Goal: Task Accomplishment & Management: Use online tool/utility

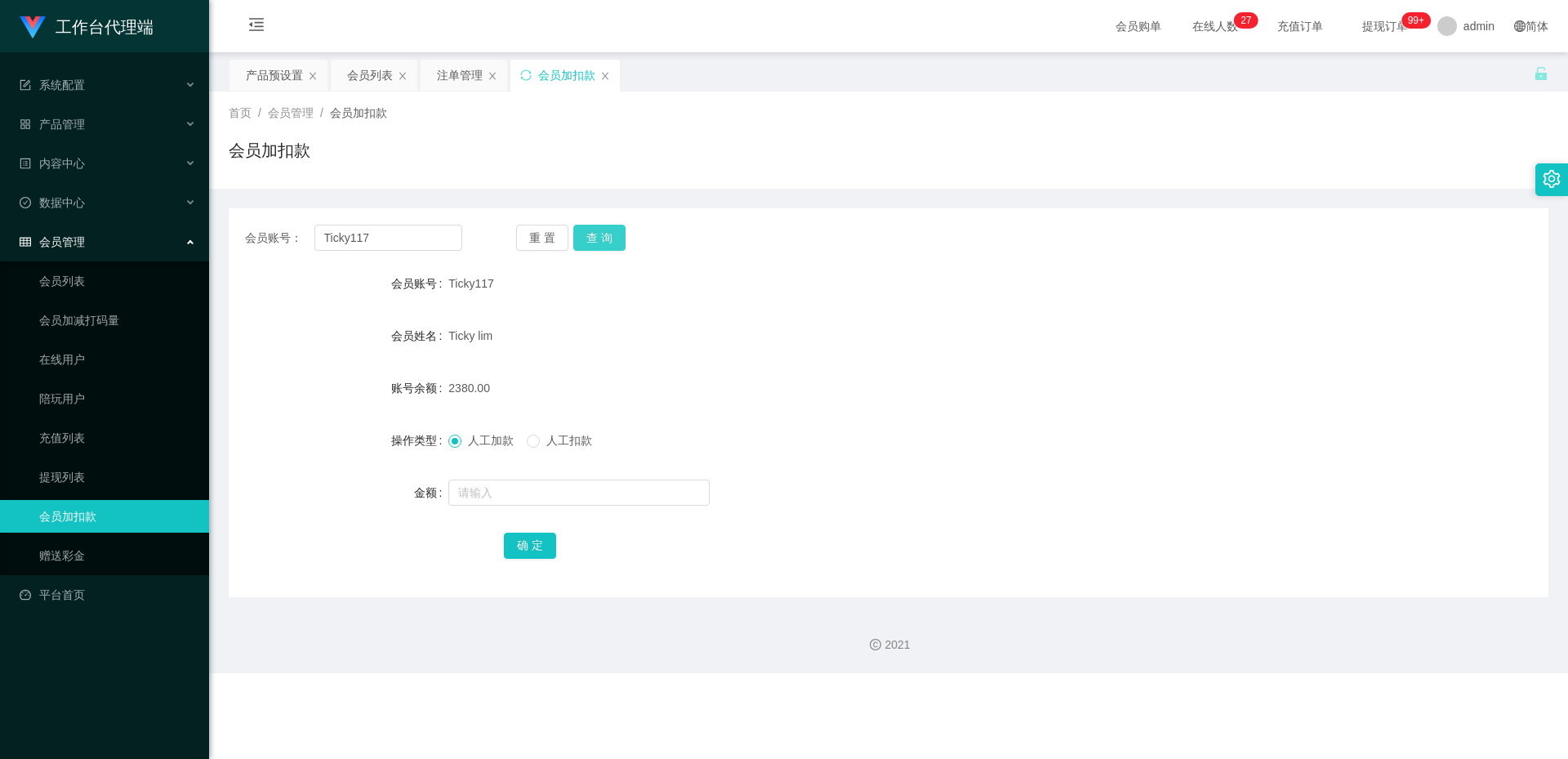
click at [607, 246] on button "查 询" at bounding box center [599, 237] width 52 height 26
click at [474, 494] on input "text" at bounding box center [579, 492] width 261 height 26
type input "3000"
click at [526, 548] on button "确 定" at bounding box center [529, 545] width 52 height 26
click at [274, 76] on div "产品预设置" at bounding box center [274, 75] width 57 height 31
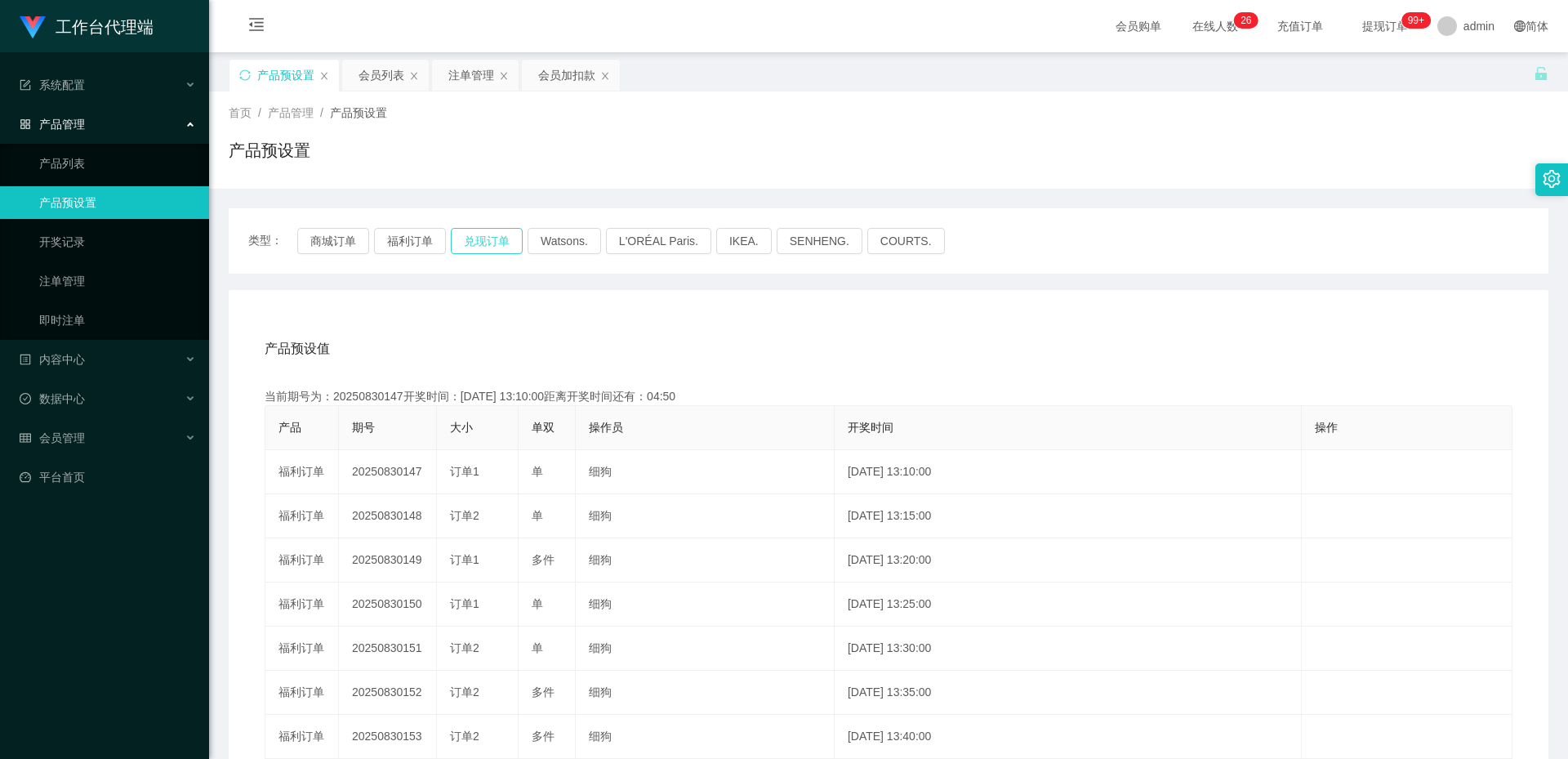
click at [476, 237] on button "兑现订单" at bounding box center [486, 241] width 71 height 26
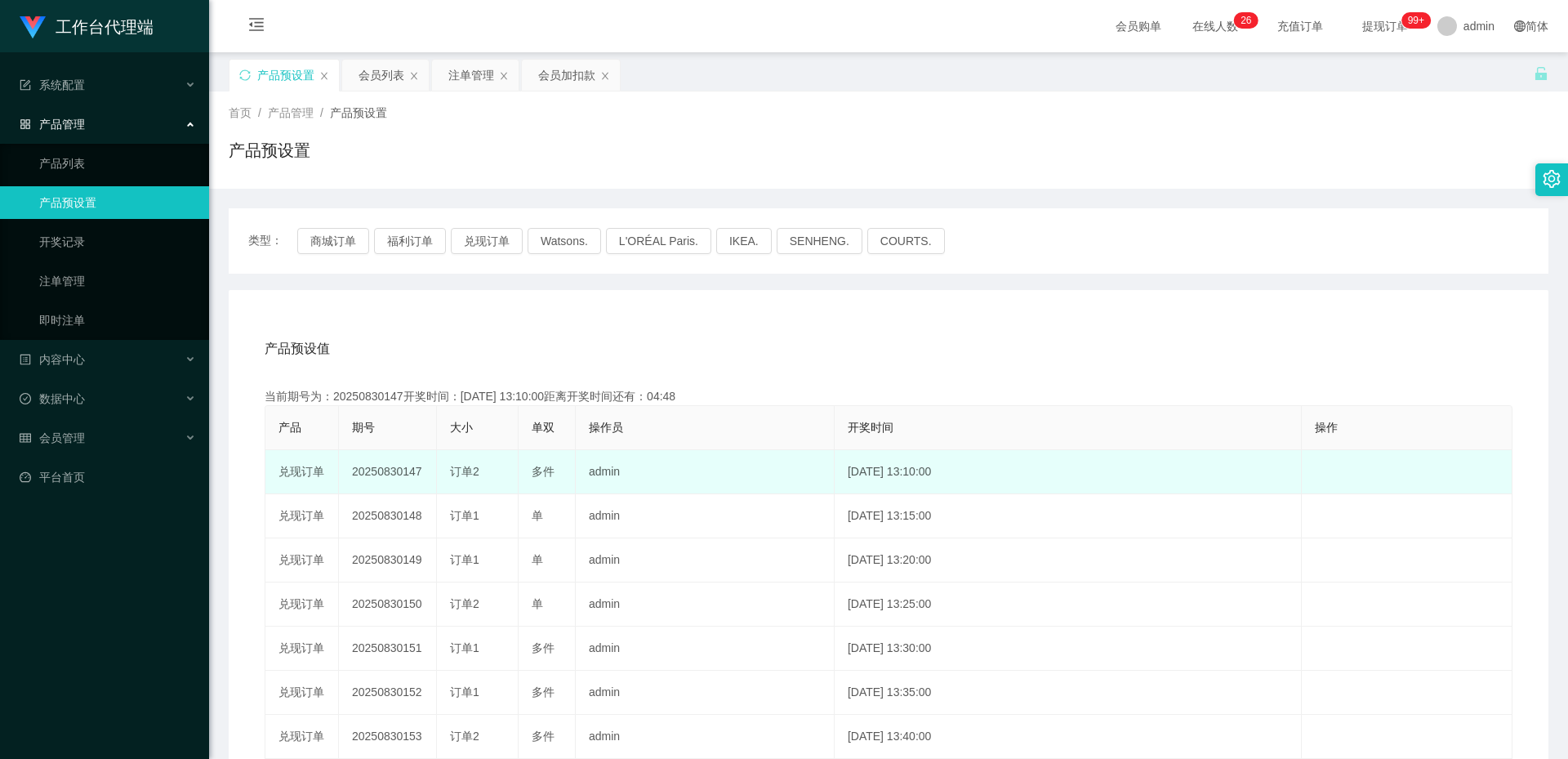
click at [404, 471] on td "20250830147" at bounding box center [387, 472] width 98 height 44
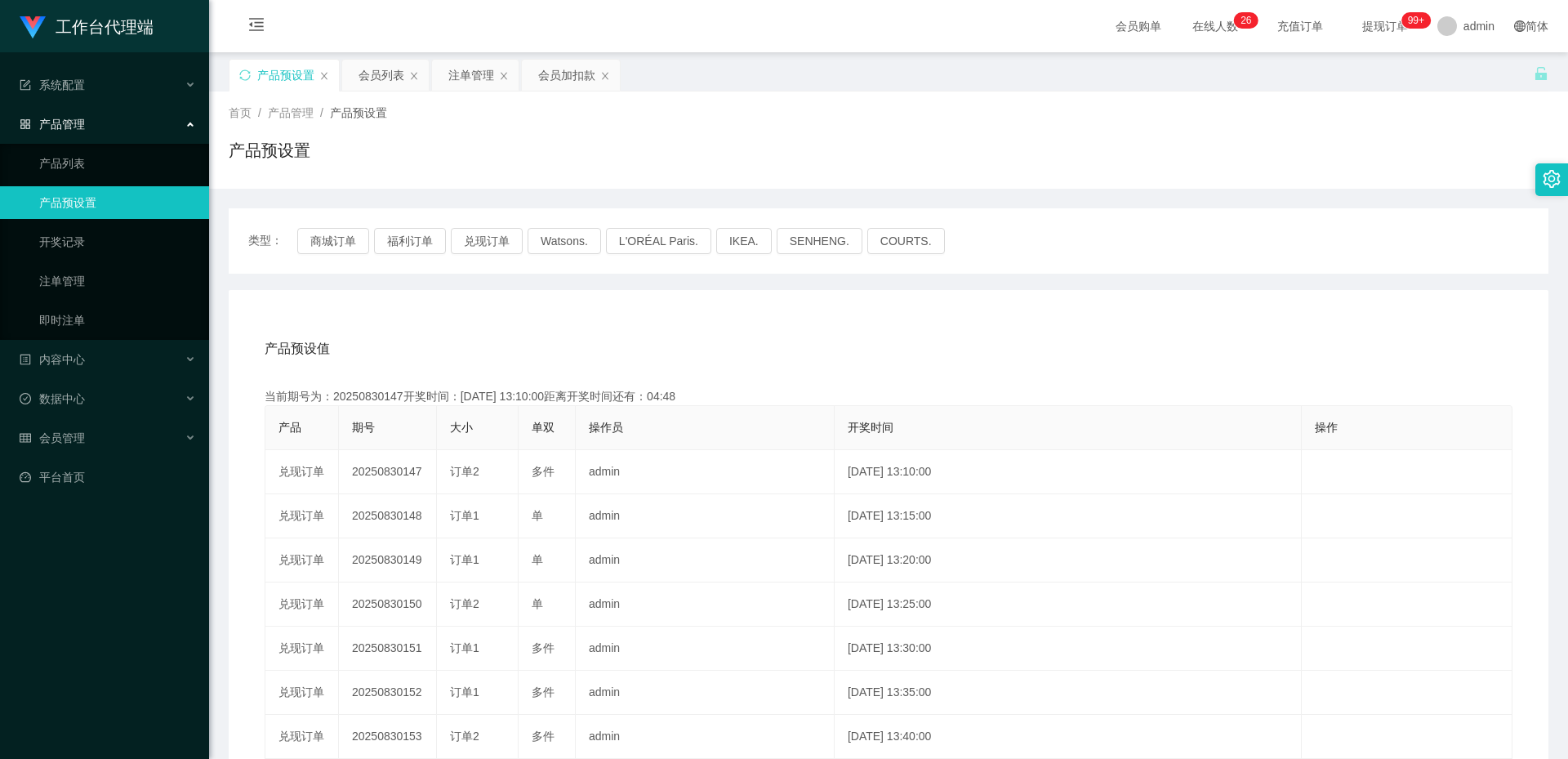
copy td "20250830147"
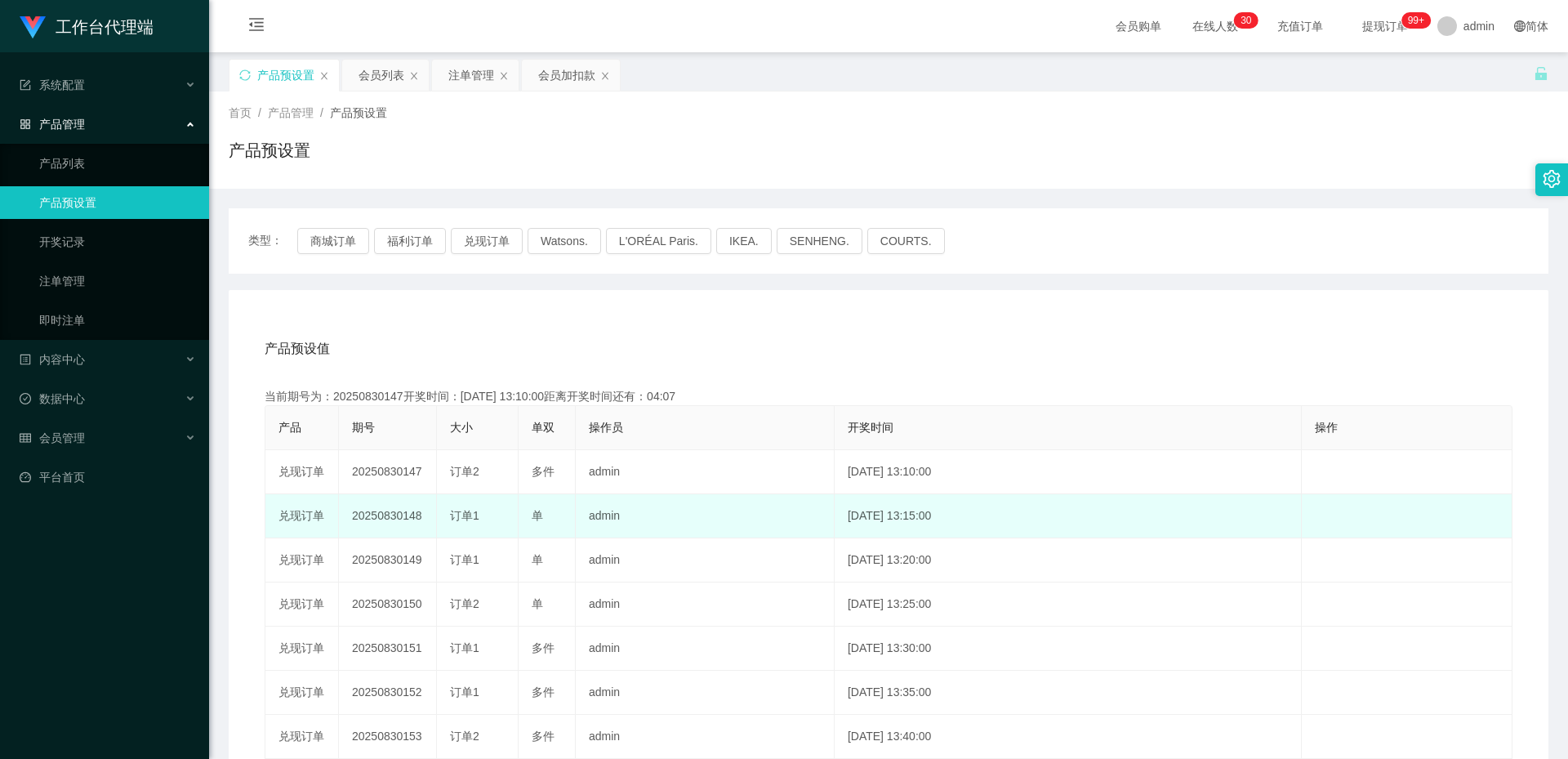
click at [404, 502] on td "20250830148" at bounding box center [387, 516] width 98 height 44
click at [392, 507] on td "20250830148" at bounding box center [387, 516] width 98 height 44
click at [391, 515] on td "20250830148" at bounding box center [387, 516] width 98 height 44
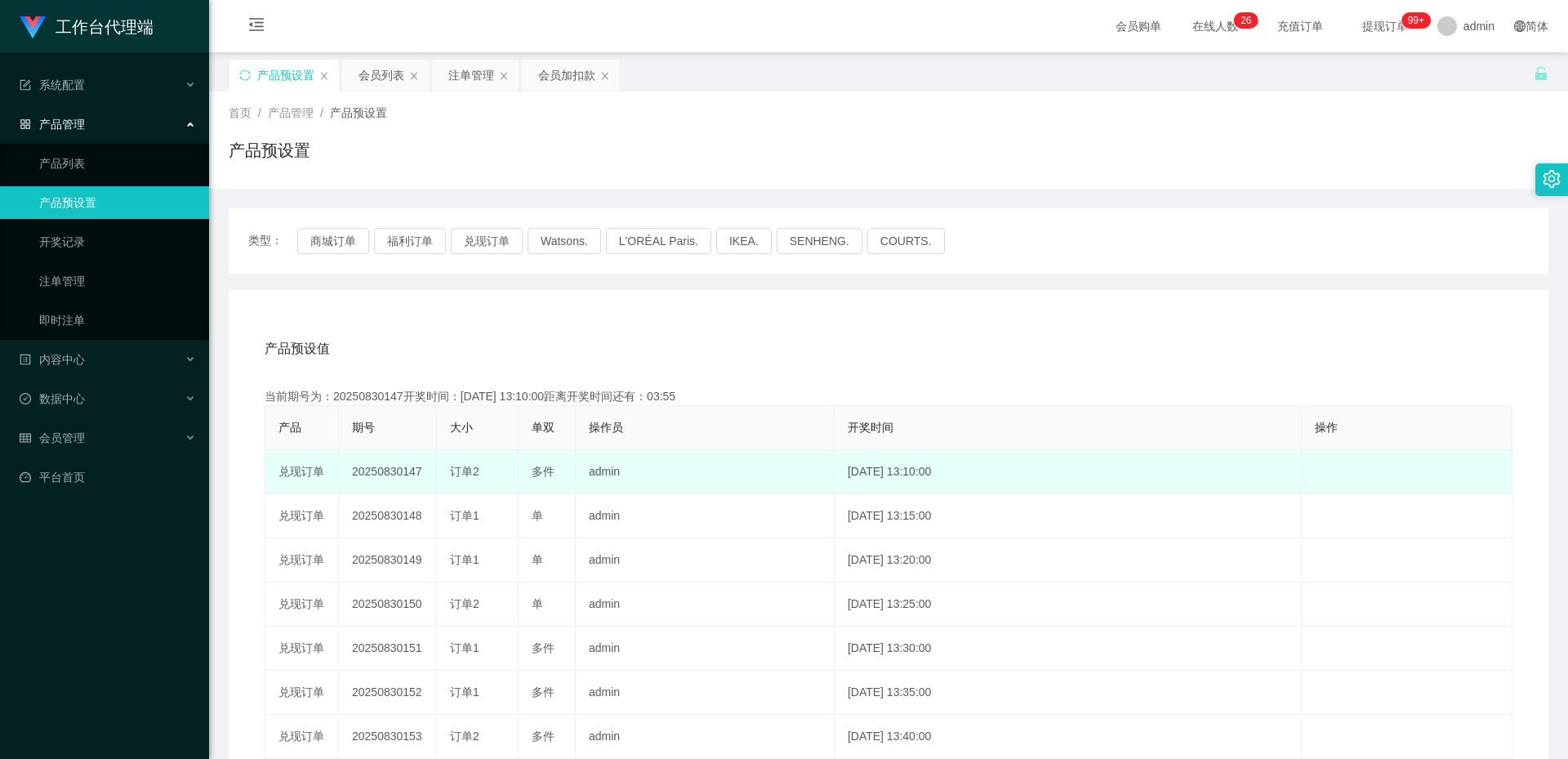
copy td "20250830148"
drag, startPoint x: 484, startPoint y: 472, endPoint x: 424, endPoint y: 472, distance: 60.0
click at [424, 472] on tr "兑现订单 20250830147 订单2 多件 admin [DATE] 13:10:00 编 辑 限制投注" at bounding box center [889, 472] width 1247 height 44
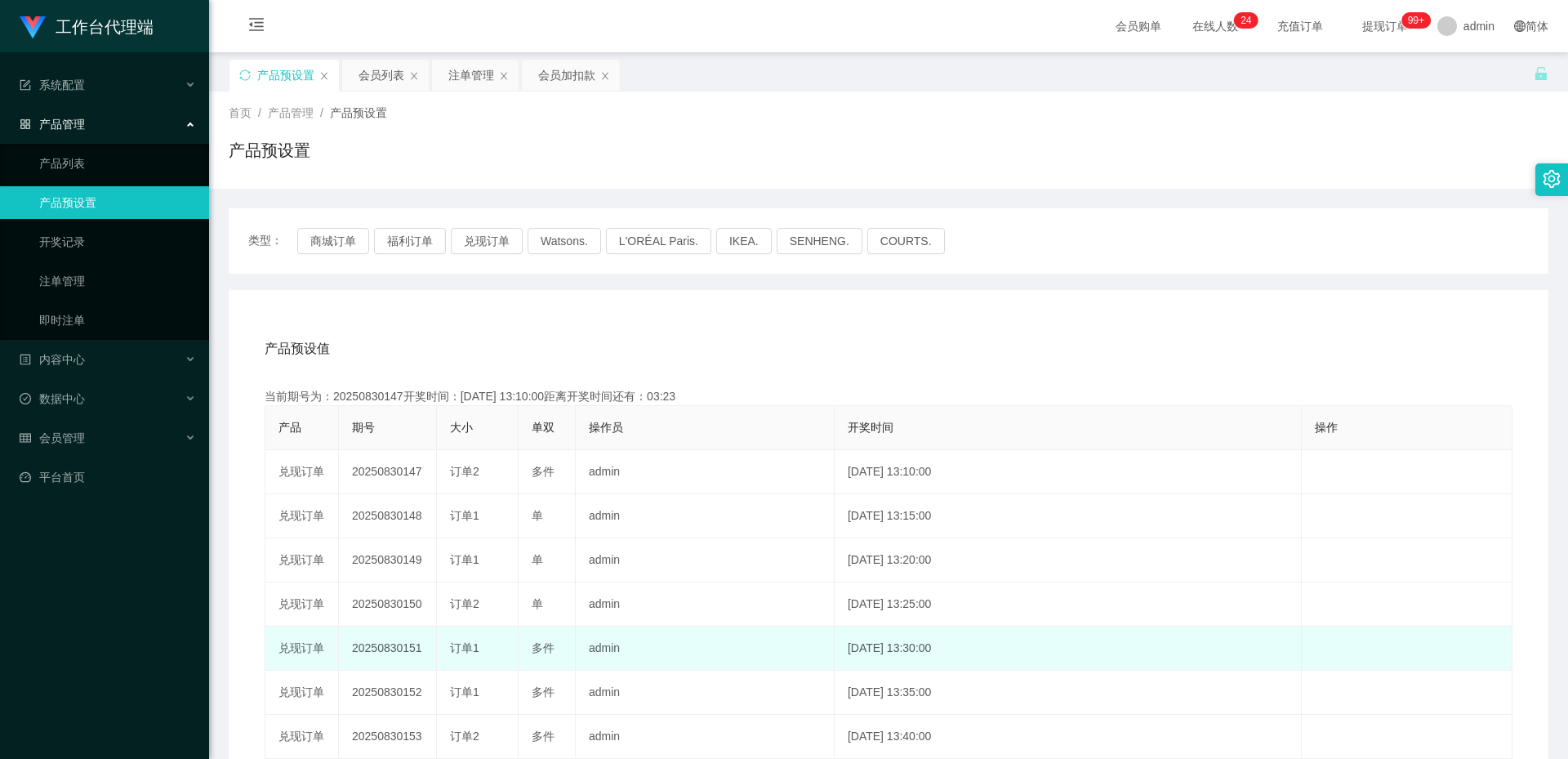
copy tr "订单2"
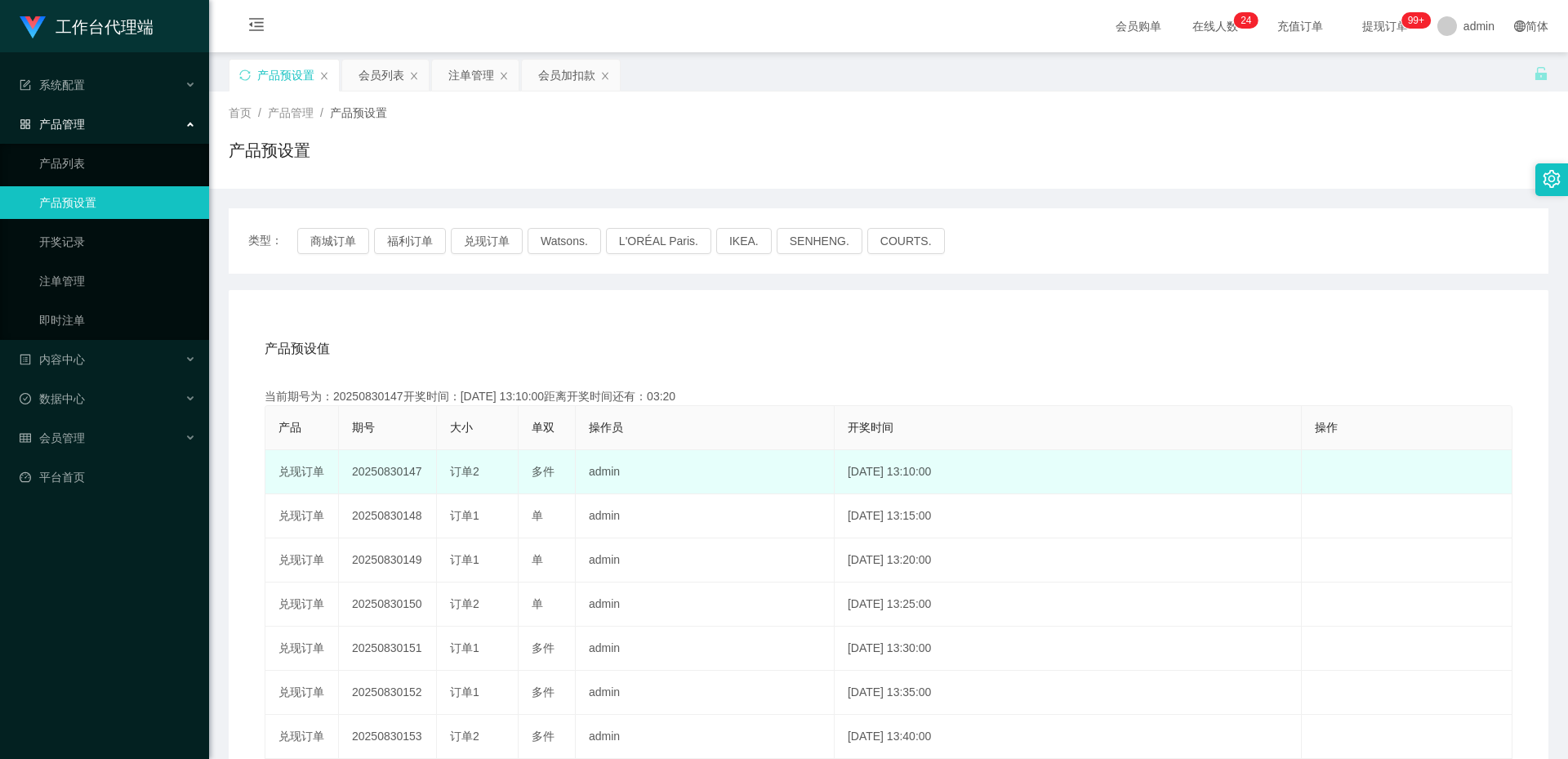
click at [545, 476] on span "多件" at bounding box center [543, 471] width 23 height 13
copy span "多件"
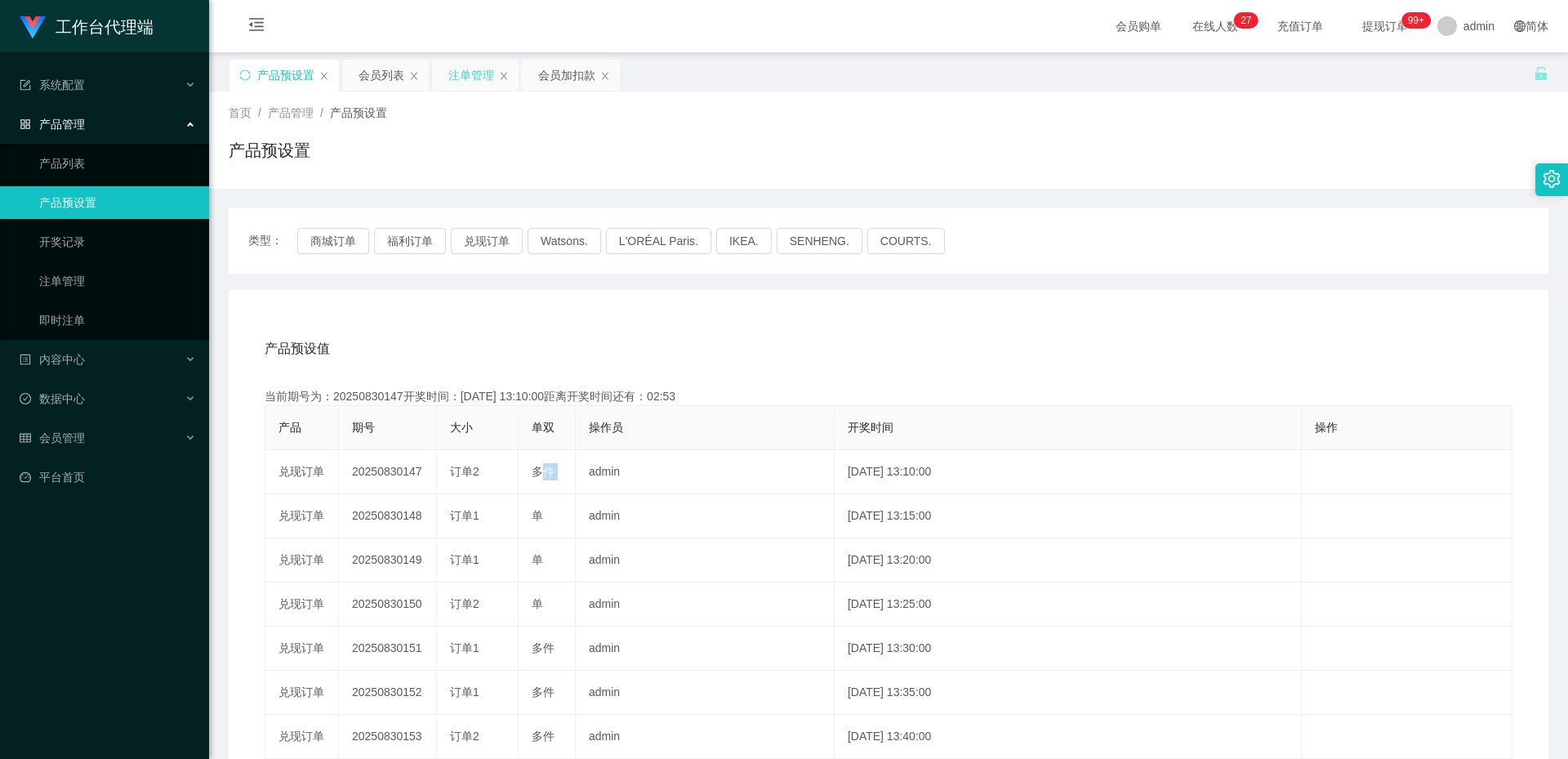
click at [471, 85] on div "注单管理" at bounding box center [471, 75] width 46 height 31
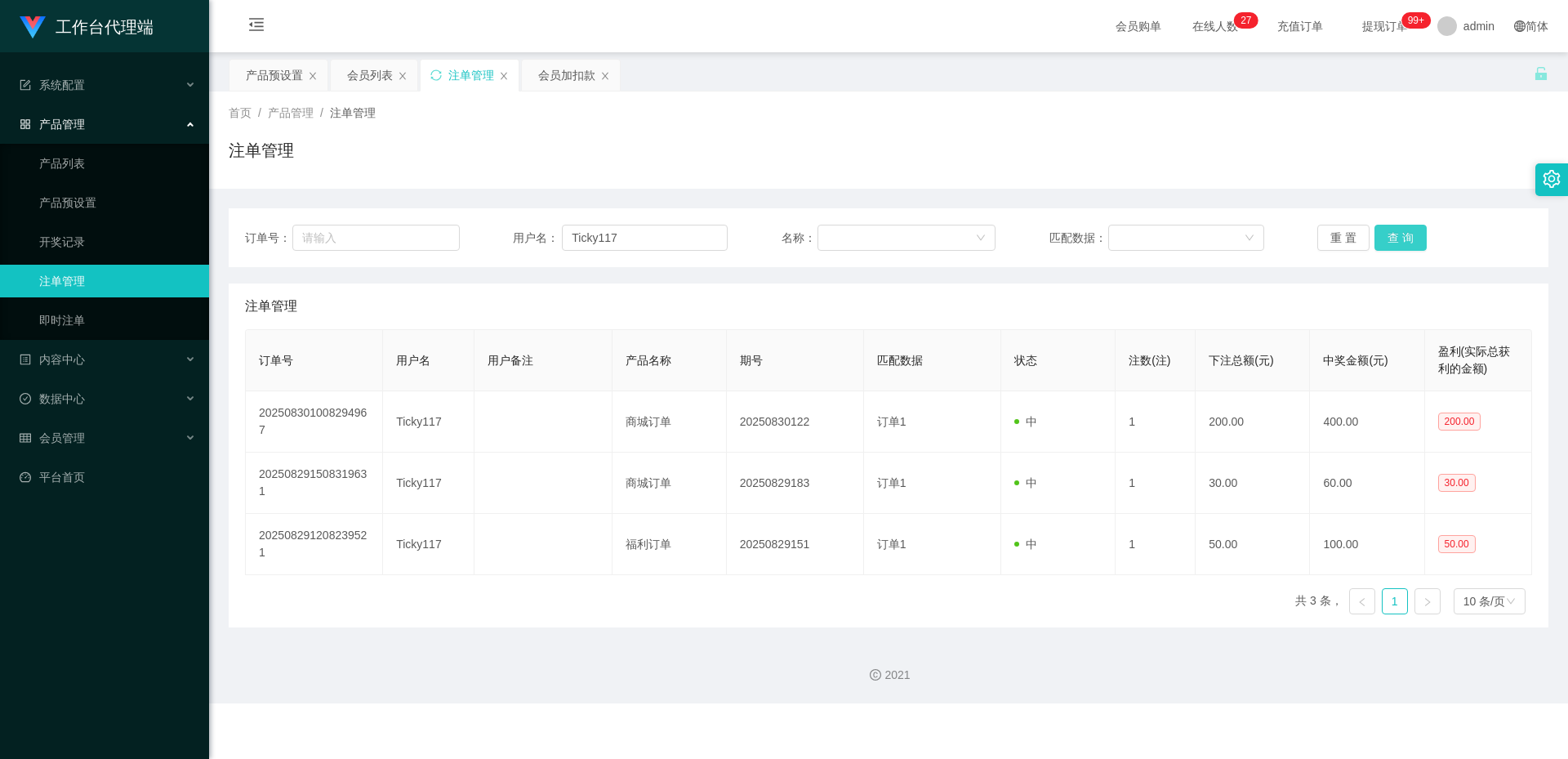
click at [1403, 238] on button "查 询" at bounding box center [1399, 237] width 52 height 26
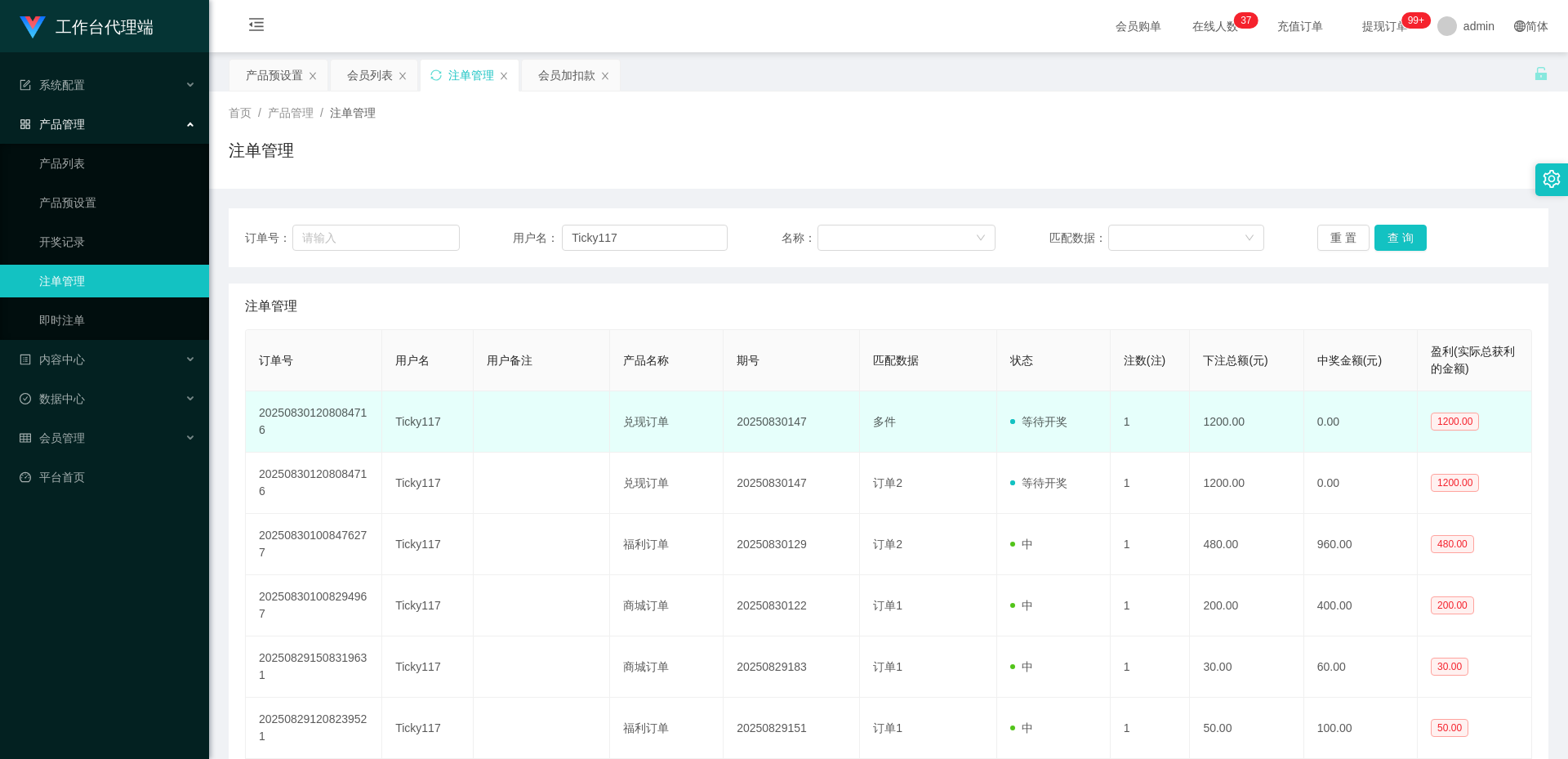
click at [889, 416] on span "多件" at bounding box center [884, 421] width 23 height 13
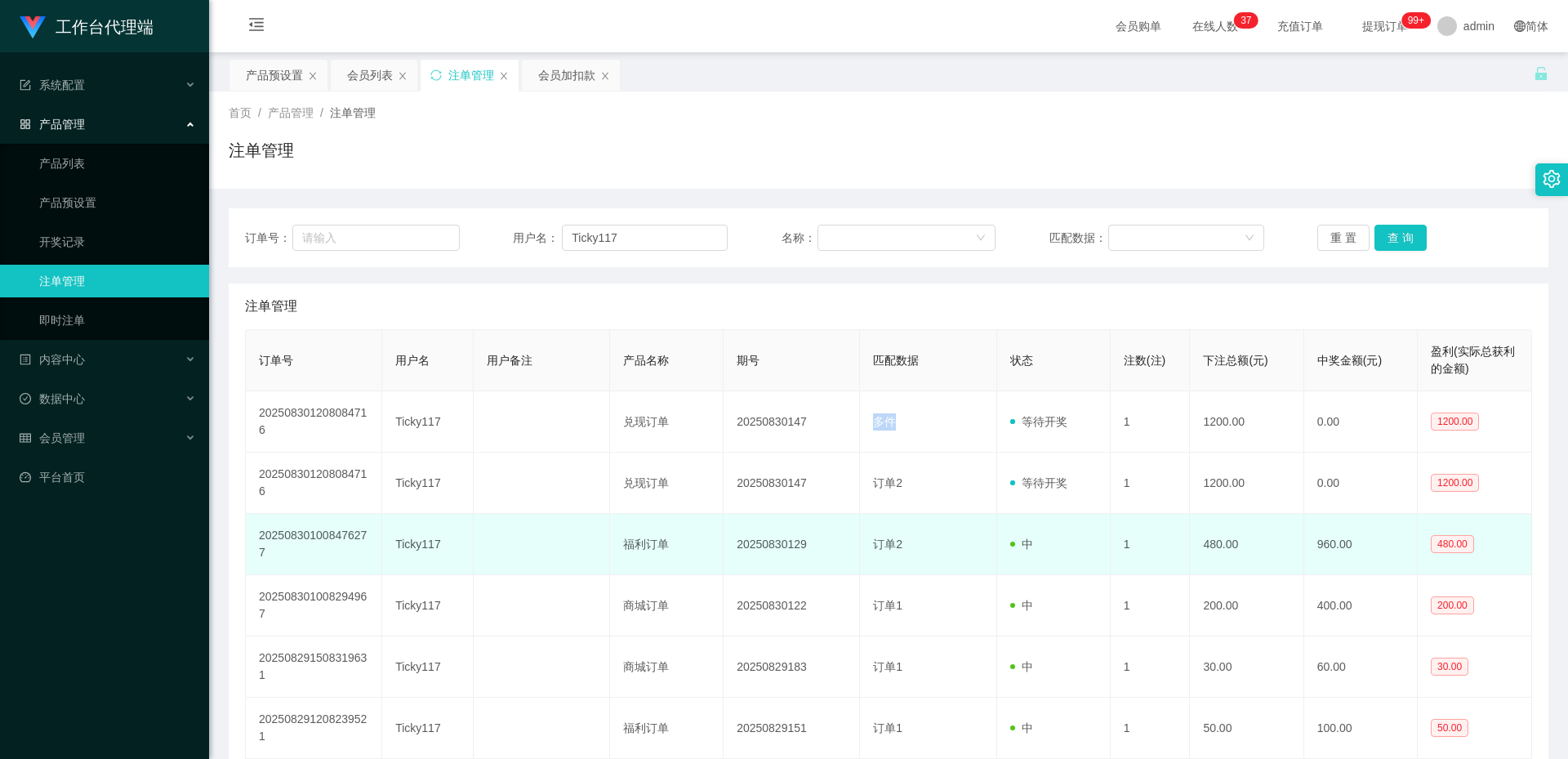
copy span "多件"
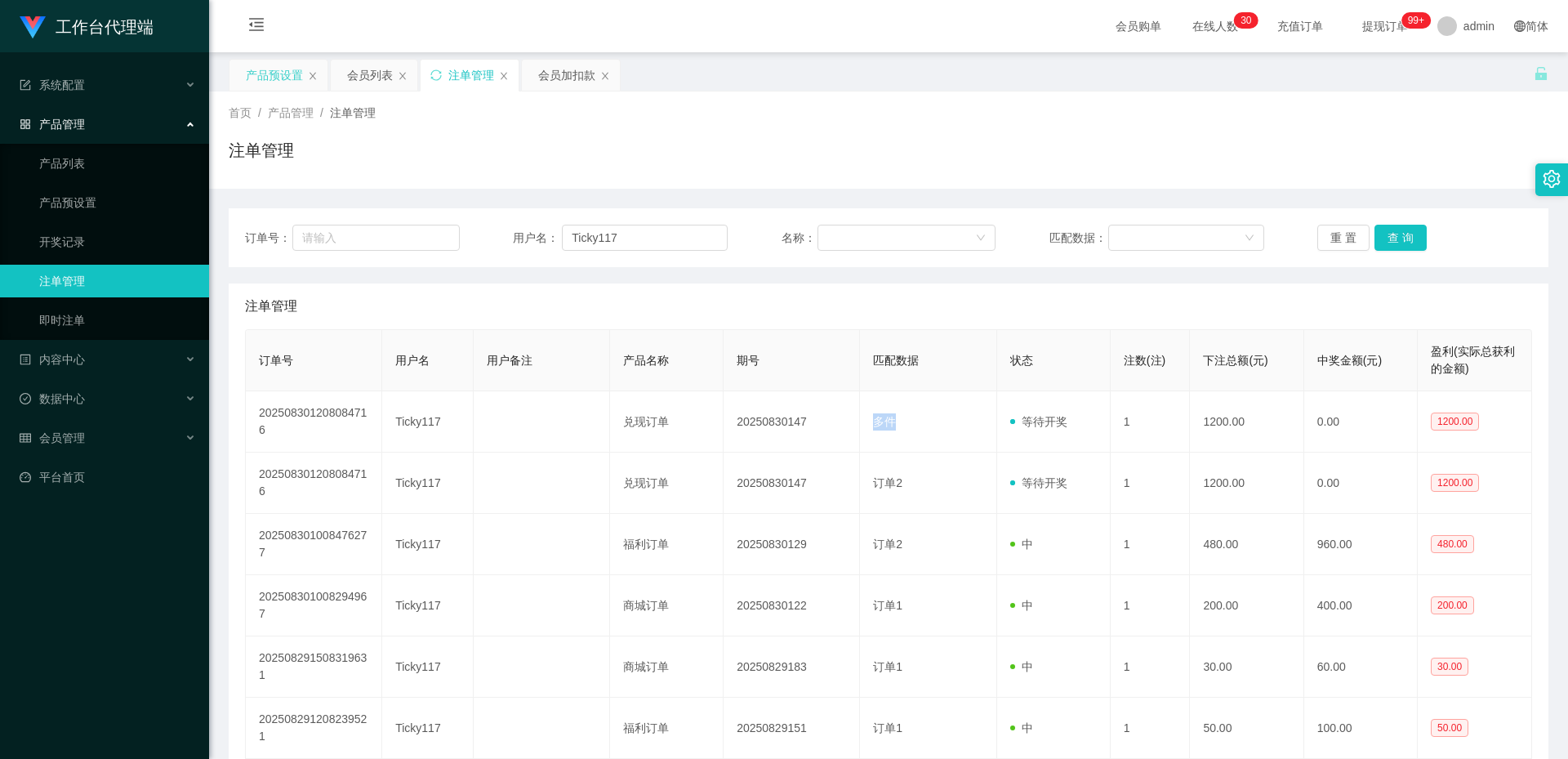
click at [293, 78] on div "产品预设置" at bounding box center [274, 75] width 57 height 31
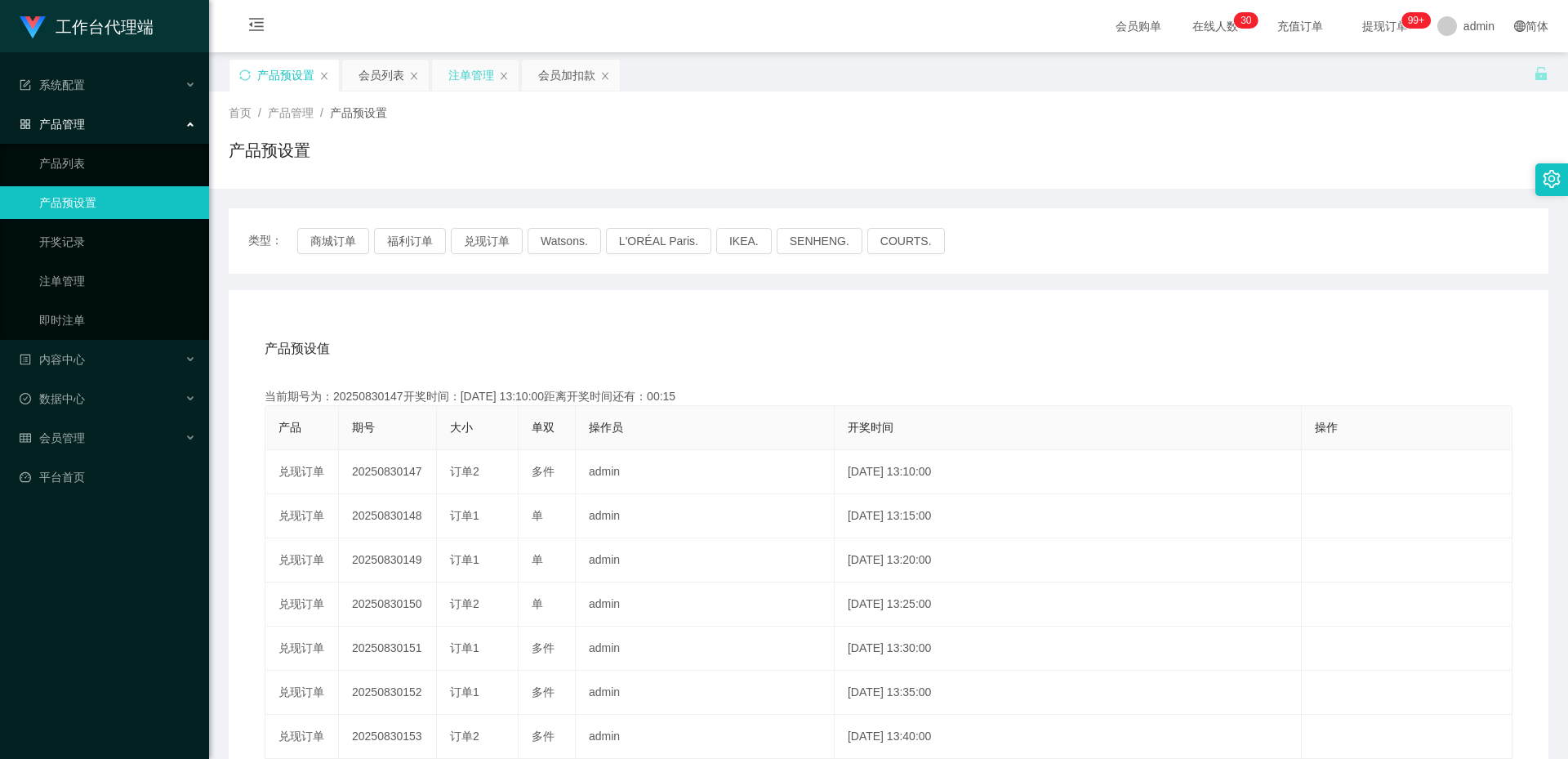
click at [478, 83] on div "注单管理" at bounding box center [471, 75] width 46 height 31
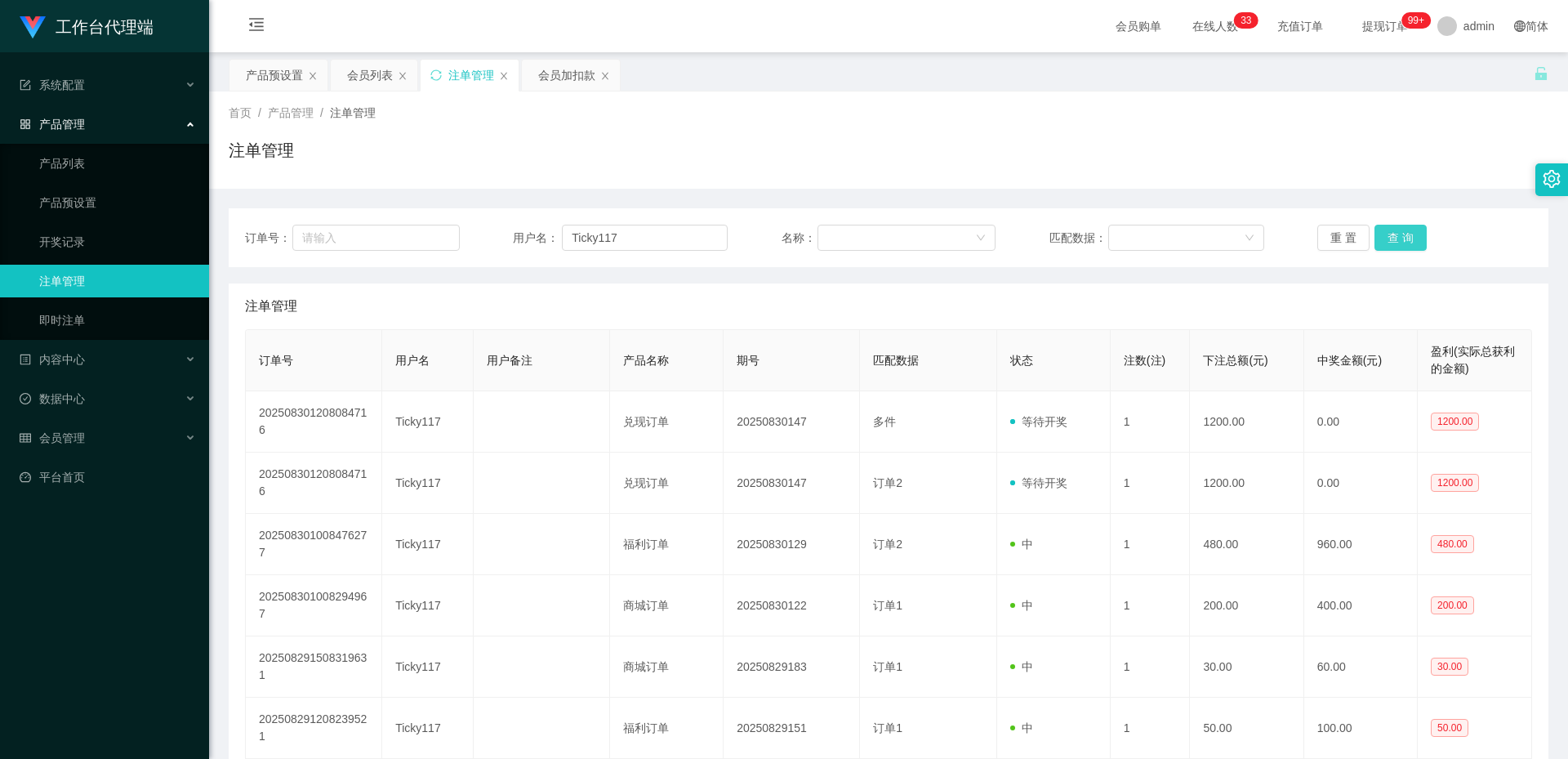
click at [1390, 242] on button "查 询" at bounding box center [1399, 237] width 52 height 26
click at [368, 74] on div "会员列表" at bounding box center [370, 75] width 46 height 31
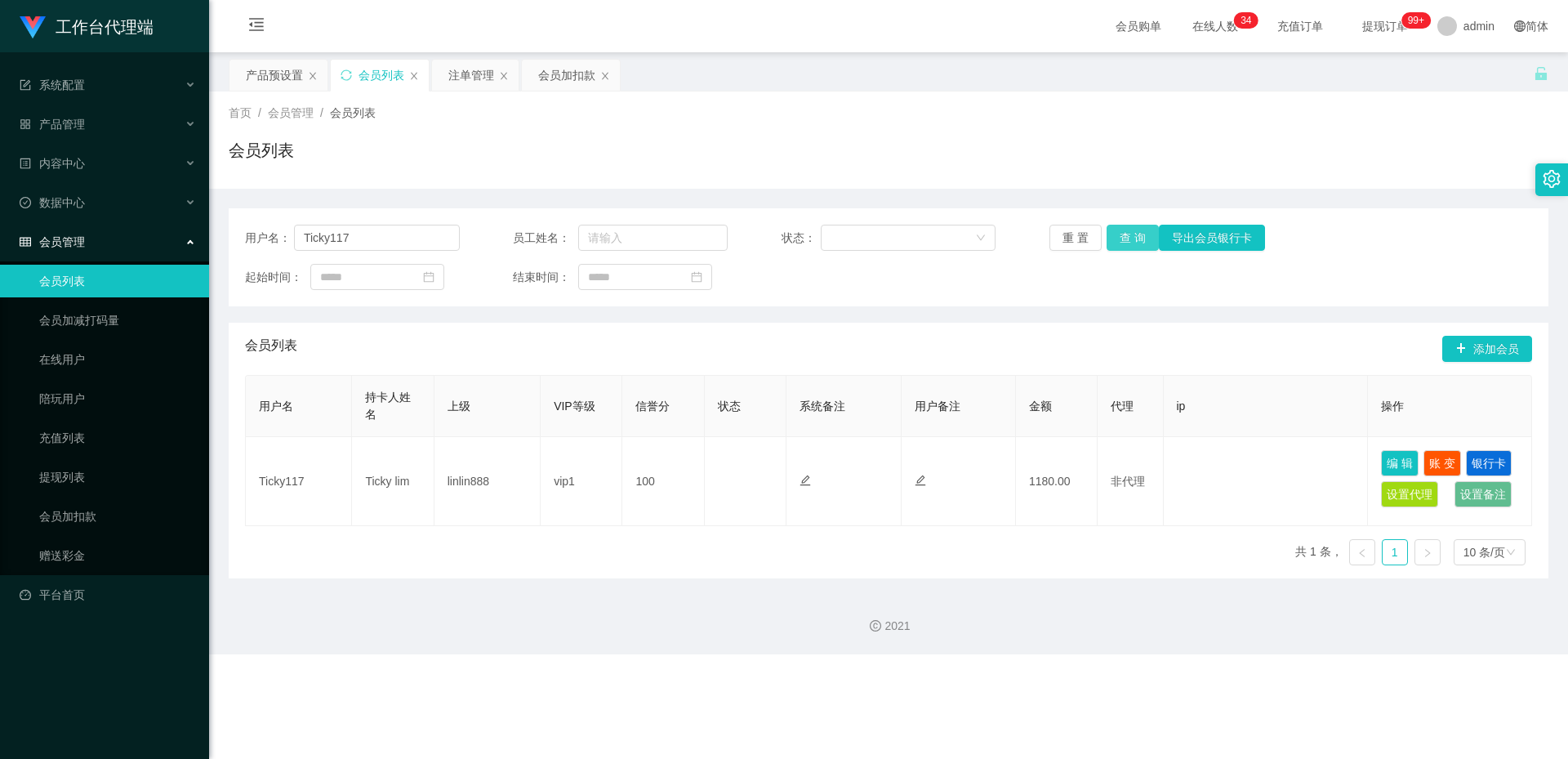
click at [1120, 237] on button "查 询" at bounding box center [1132, 237] width 52 height 26
